Goal: Task Accomplishment & Management: Use online tool/utility

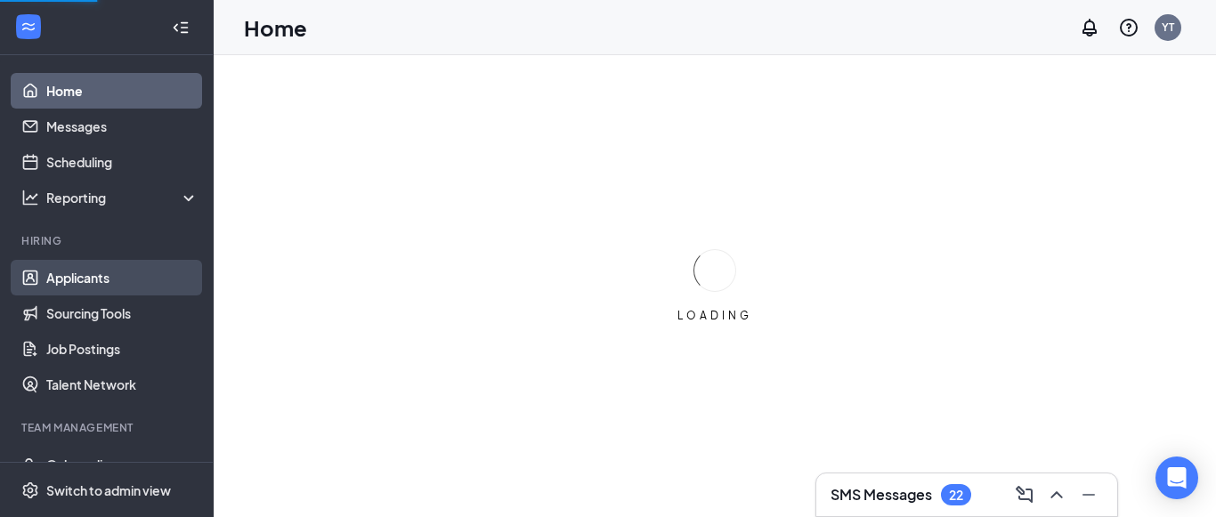
click at [97, 287] on link "Applicants" at bounding box center [122, 278] width 152 height 36
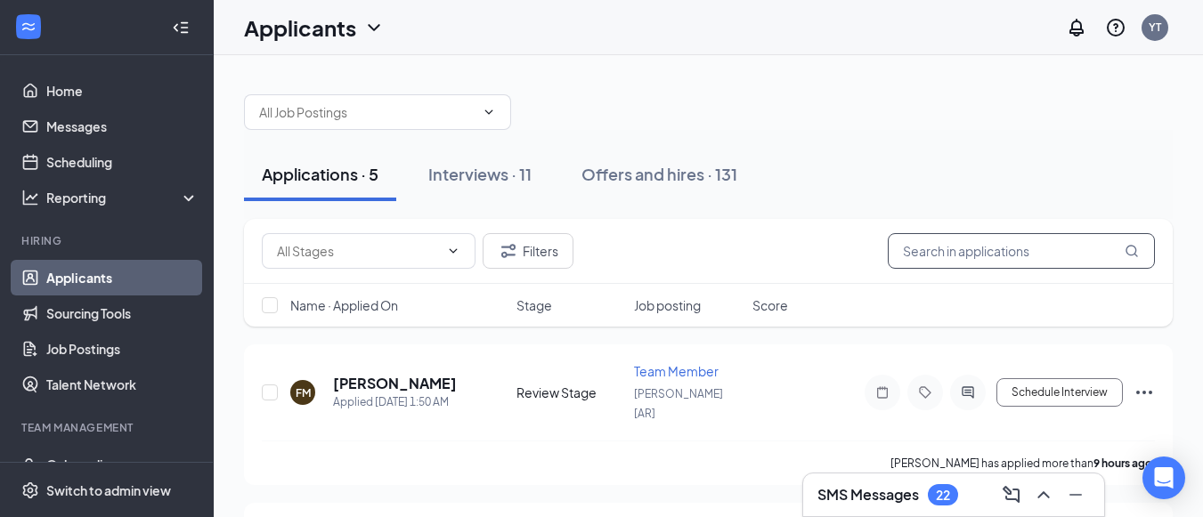
click at [1021, 252] on input "text" at bounding box center [1021, 251] width 267 height 36
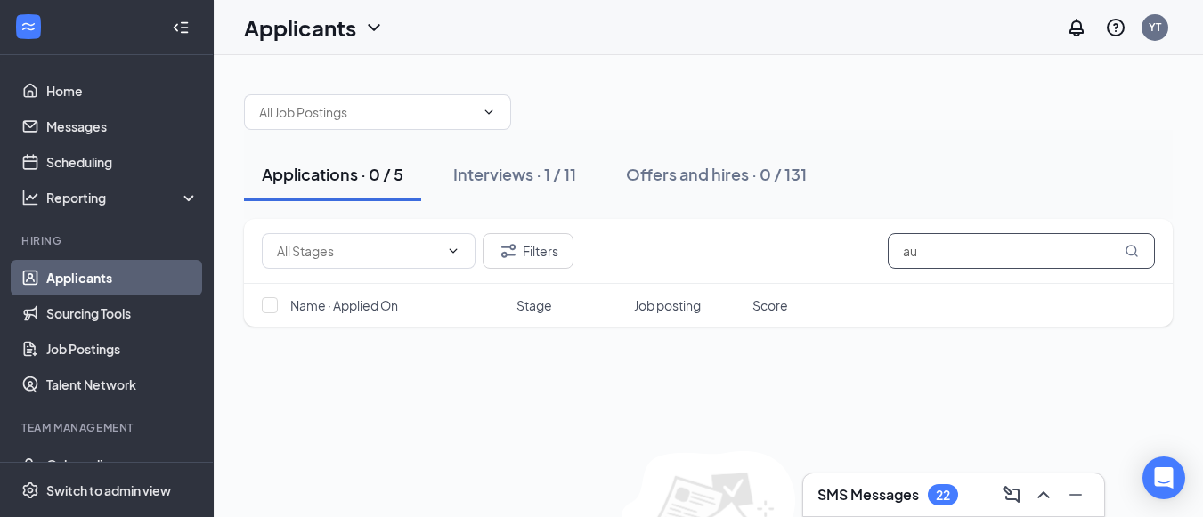
type input "a"
